Goal: Transaction & Acquisition: Purchase product/service

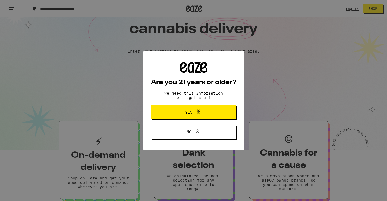
click at [203, 114] on span "Yes" at bounding box center [193, 111] width 41 height 7
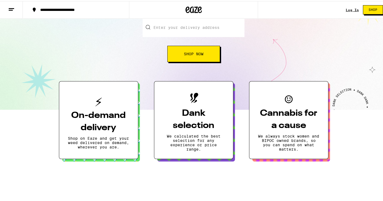
scroll to position [70, 0]
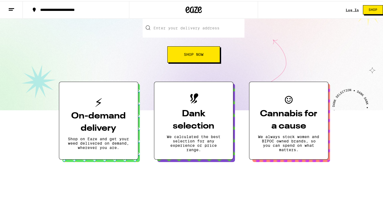
click at [85, 113] on h3 "On-demand delivery" at bounding box center [98, 121] width 61 height 24
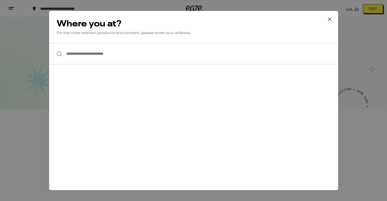
click at [85, 56] on input "**********" at bounding box center [193, 53] width 289 height 21
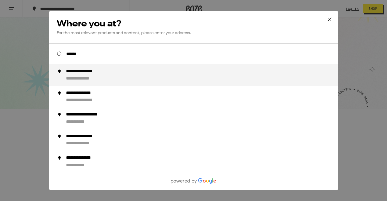
click at [71, 73] on div "**********" at bounding box center [88, 71] width 45 height 6
type input "**********"
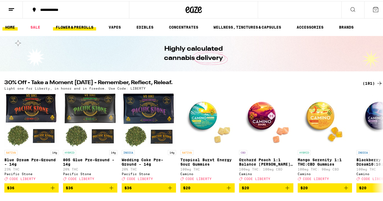
click at [75, 24] on link "FLOWER & PREROLLS" at bounding box center [74, 26] width 43 height 7
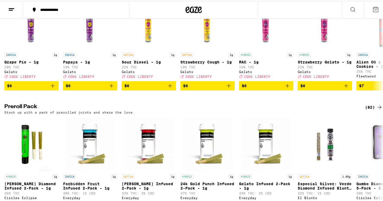
scroll to position [385, 0]
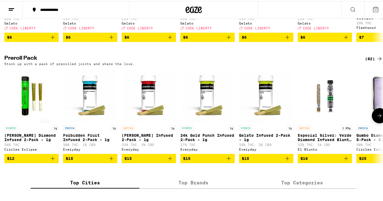
click at [320, 160] on span "$18" at bounding box center [325, 157] width 49 height 7
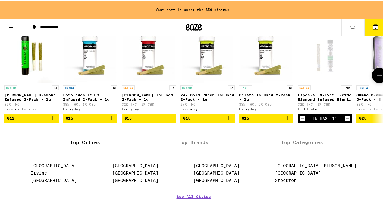
scroll to position [423, 0]
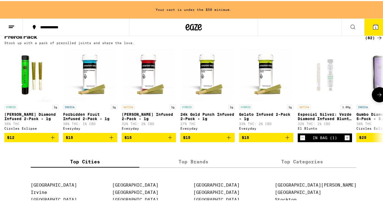
click at [346, 140] on icon "Increment" at bounding box center [347, 136] width 5 height 7
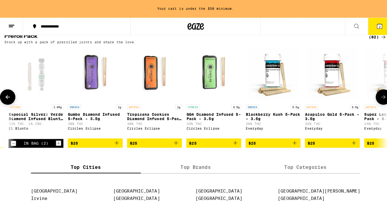
scroll to position [0, 285]
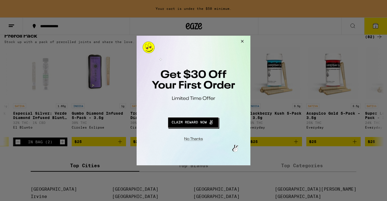
click at [202, 123] on button "Redirect to URL" at bounding box center [193, 121] width 95 height 13
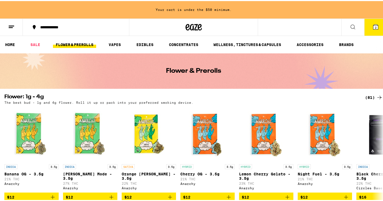
click at [375, 27] on span "2" at bounding box center [376, 26] width 2 height 3
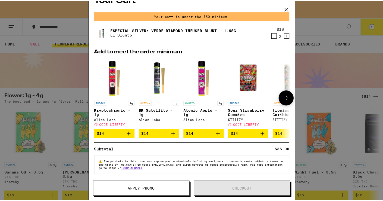
scroll to position [16, 0]
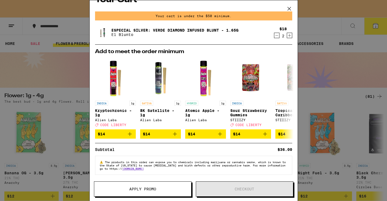
click at [289, 10] on icon at bounding box center [289, 9] width 8 height 8
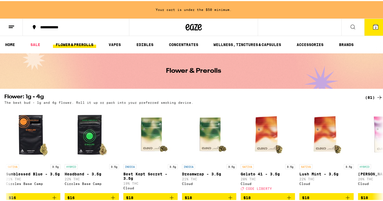
click at [350, 24] on icon at bounding box center [353, 26] width 7 height 7
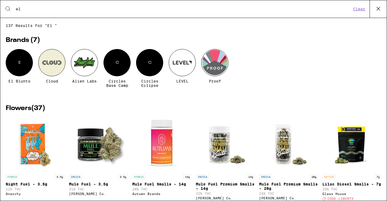
type input "el"
click at [19, 67] on div "E" at bounding box center [19, 62] width 27 height 27
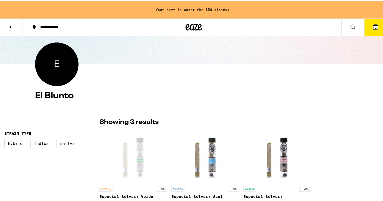
scroll to position [112, 0]
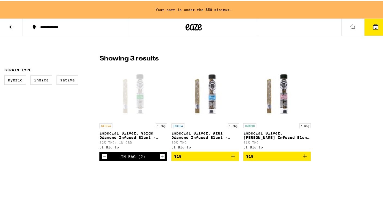
click at [230, 158] on icon "Add to bag" at bounding box center [233, 155] width 7 height 7
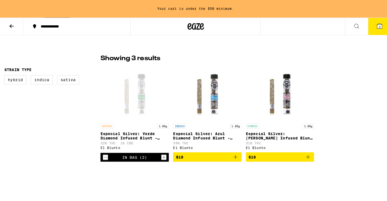
scroll to position [95, 0]
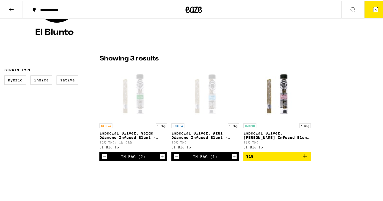
click at [302, 156] on icon "Add to bag" at bounding box center [305, 155] width 7 height 7
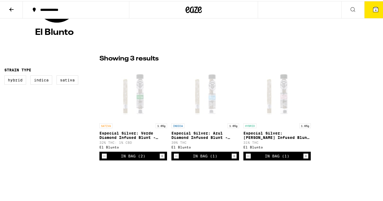
click at [373, 7] on icon at bounding box center [376, 8] width 7 height 7
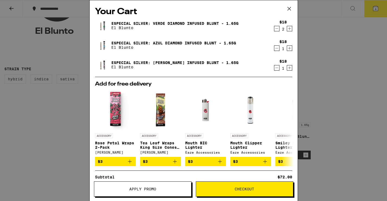
click at [244, 190] on span "Checkout" at bounding box center [245, 189] width 20 height 4
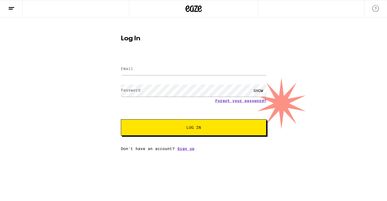
click at [129, 70] on label "Email" at bounding box center [127, 68] width 12 height 4
click at [132, 68] on label "Email" at bounding box center [127, 68] width 12 height 4
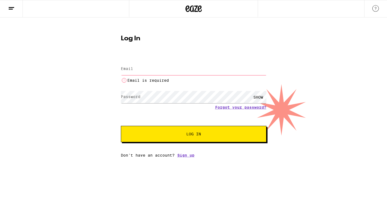
click at [130, 69] on label "Email" at bounding box center [127, 68] width 12 height 4
click at [195, 138] on button "Log In" at bounding box center [194, 134] width 146 height 16
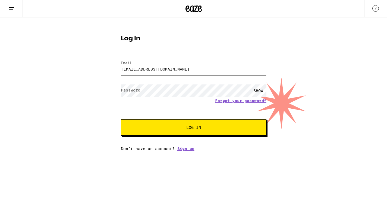
type input "[EMAIL_ADDRESS][DOMAIN_NAME]"
click at [183, 128] on span "Log In" at bounding box center [194, 127] width 102 height 4
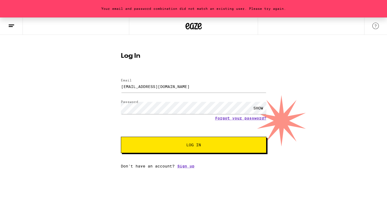
click at [257, 108] on div "SHOW" at bounding box center [258, 108] width 16 height 12
click at [183, 146] on span "Log In" at bounding box center [194, 145] width 102 height 4
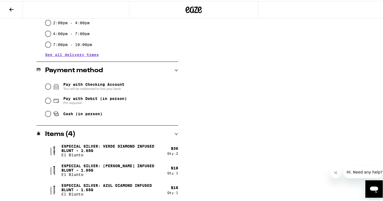
scroll to position [158, 0]
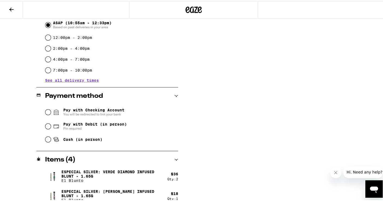
click at [175, 95] on icon at bounding box center [177, 95] width 4 height 2
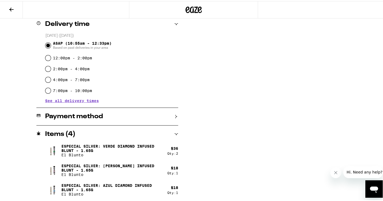
scroll to position [138, 0]
click at [174, 114] on icon at bounding box center [176, 115] width 4 height 4
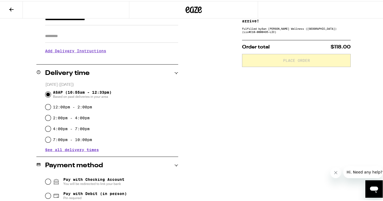
scroll to position [0, 0]
